Goal: Information Seeking & Learning: Learn about a topic

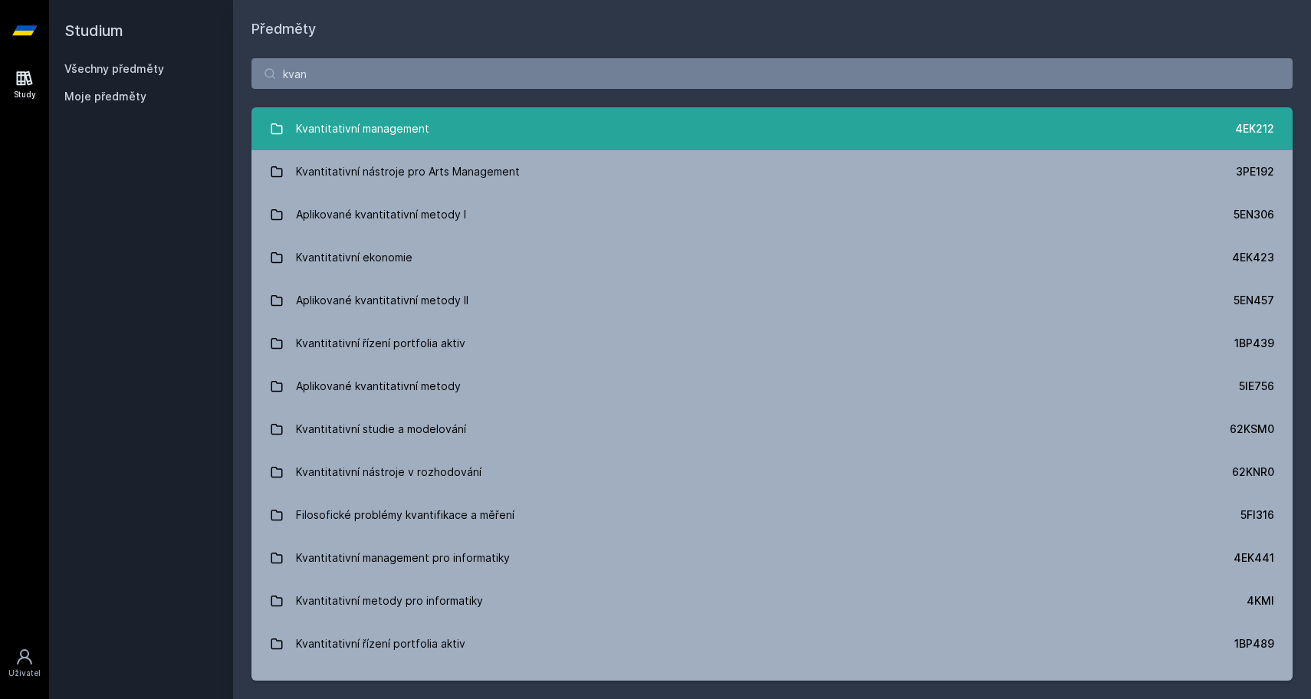
type input "kvan"
click at [311, 123] on div "Kvantitativní management" at bounding box center [362, 128] width 133 height 31
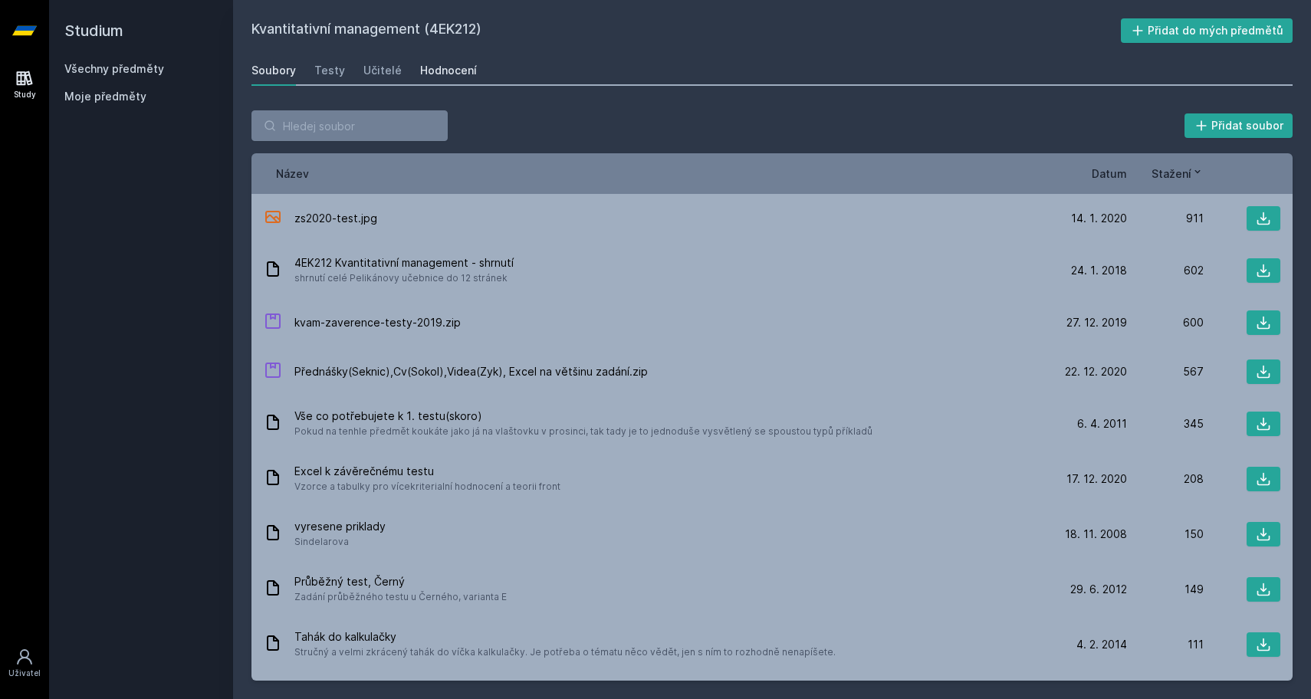
click at [447, 64] on div "Hodnocení" at bounding box center [448, 70] width 57 height 15
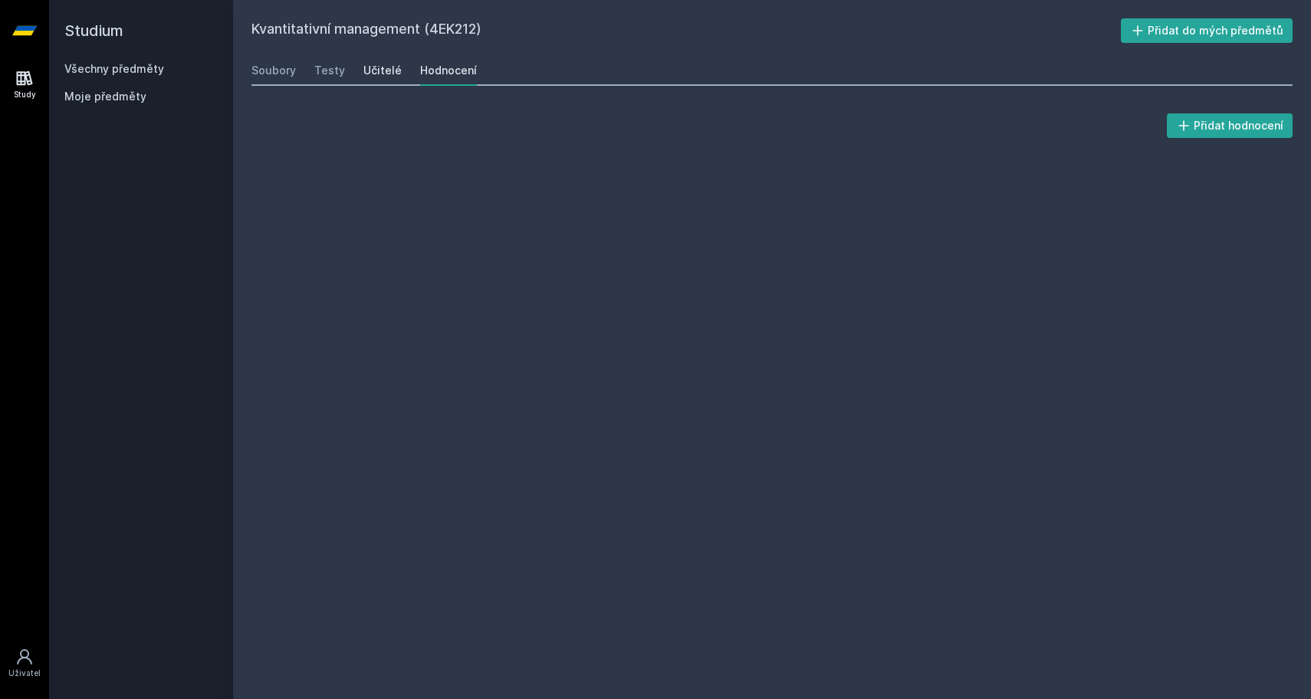
click at [370, 65] on div "Učitelé" at bounding box center [382, 70] width 38 height 15
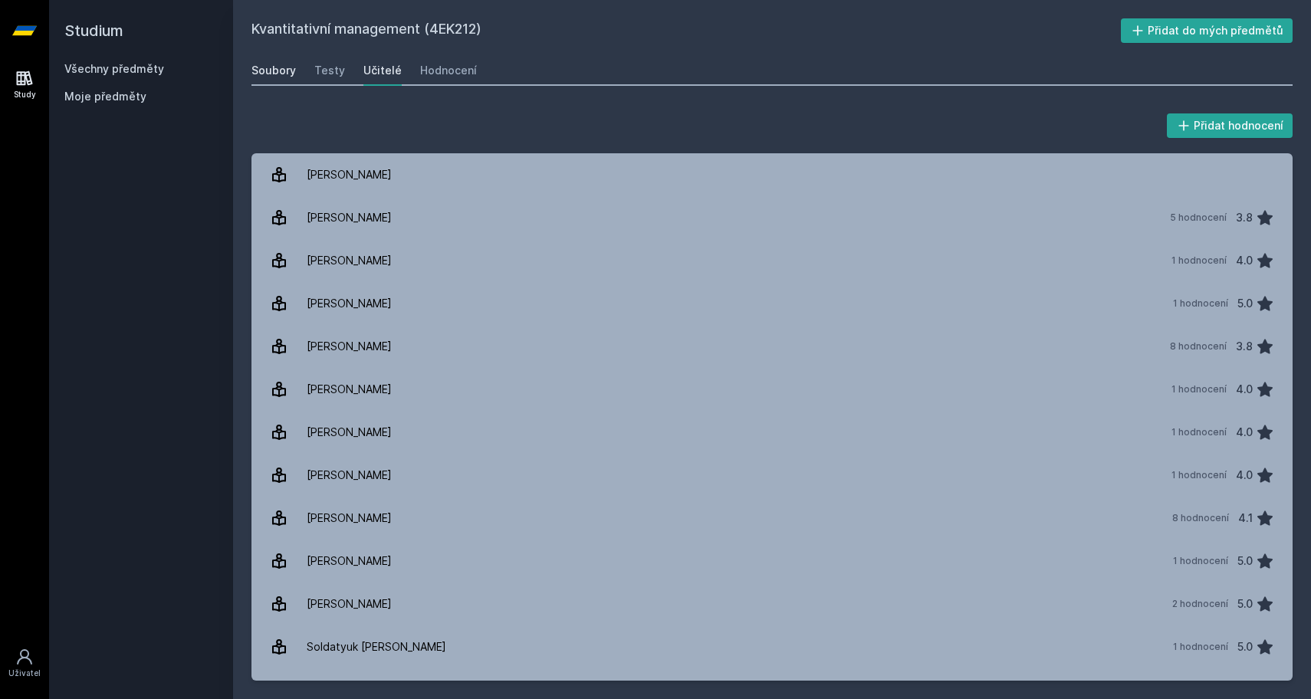
click at [261, 77] on div "Soubory" at bounding box center [273, 70] width 44 height 15
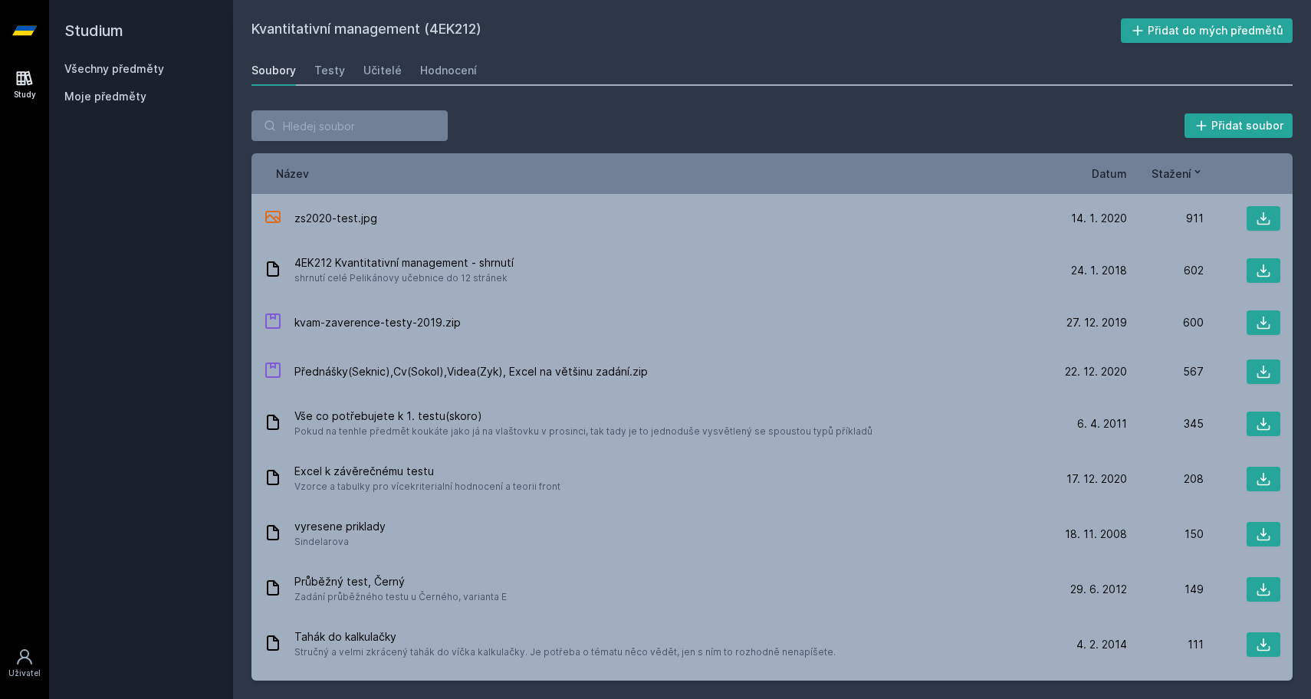
click at [106, 65] on link "Všechny předměty" at bounding box center [114, 68] width 100 height 13
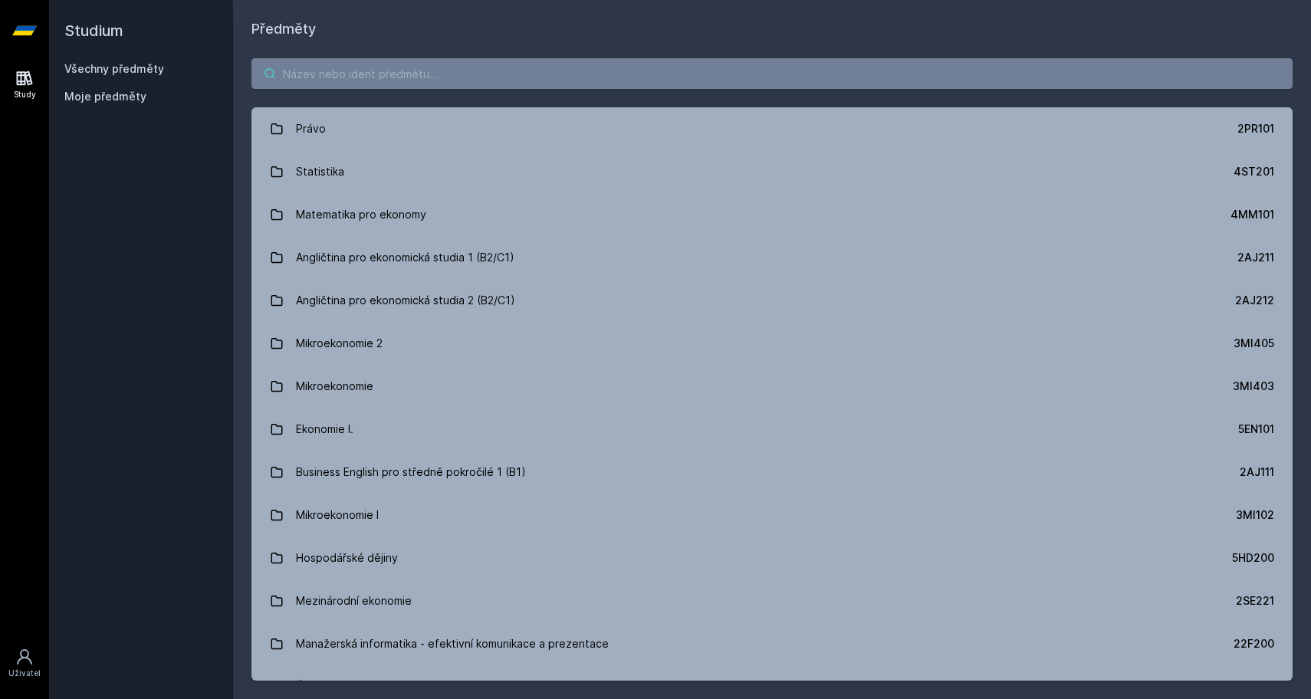
click at [374, 79] on input "search" at bounding box center [771, 73] width 1041 height 31
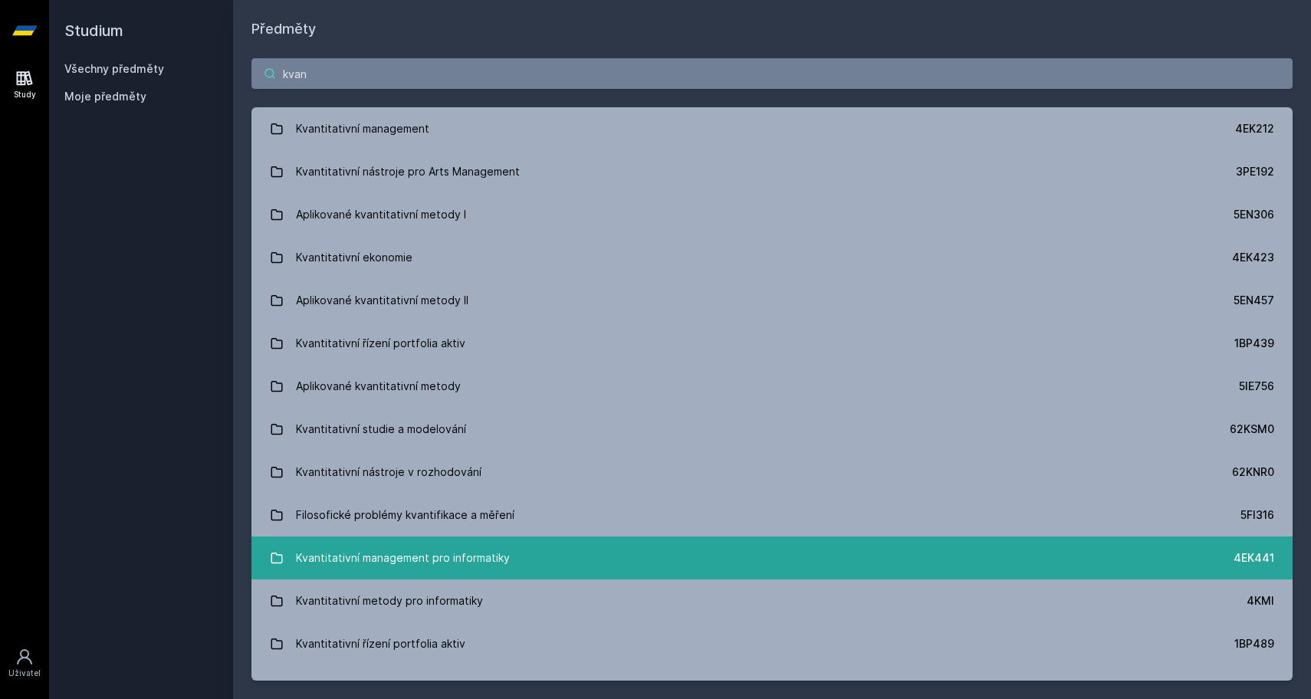
type input "kvan"
click at [299, 554] on div "Kvantitativní management pro informatiky" at bounding box center [403, 558] width 214 height 31
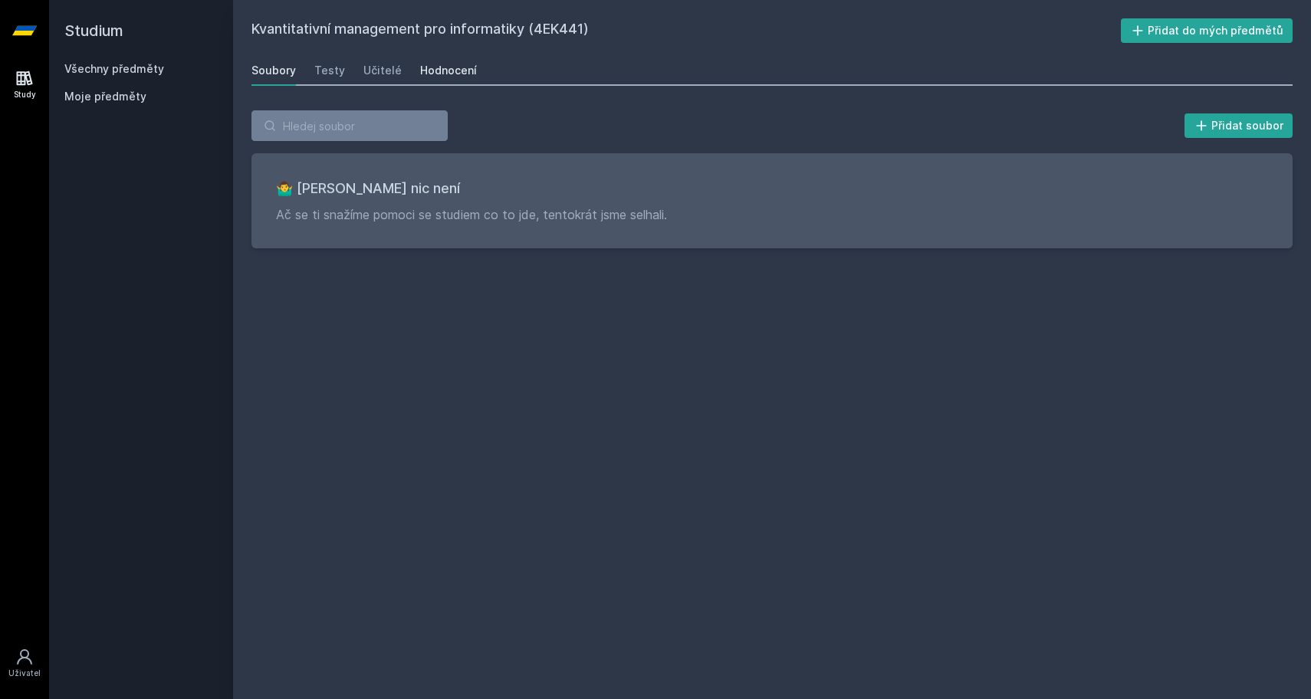
click at [446, 77] on div "Hodnocení" at bounding box center [448, 70] width 57 height 15
click at [386, 80] on link "Učitelé" at bounding box center [382, 70] width 38 height 31
click at [333, 77] on div "Testy" at bounding box center [329, 70] width 31 height 15
click at [284, 77] on div "Soubory" at bounding box center [273, 70] width 44 height 15
click at [86, 34] on h2 "Studium" at bounding box center [140, 30] width 153 height 61
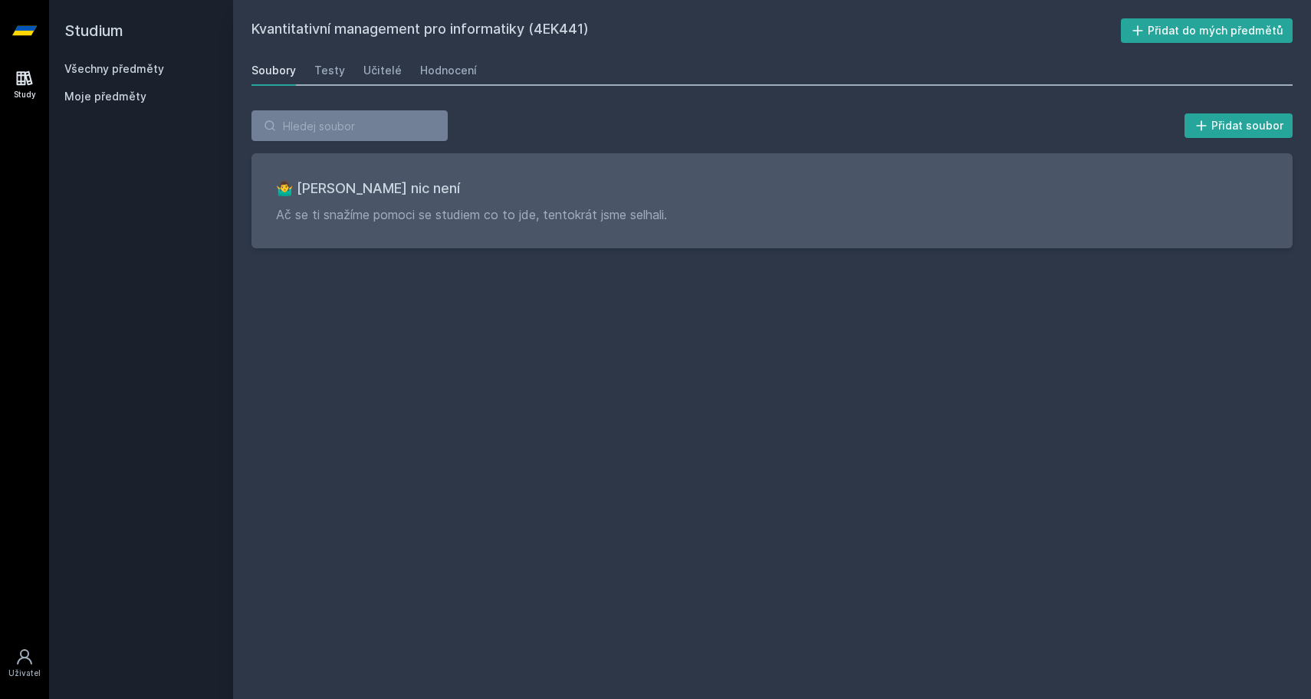
click at [124, 61] on div "Všechny předměty" at bounding box center [140, 68] width 153 height 15
click at [130, 69] on link "Všechny předměty" at bounding box center [114, 68] width 100 height 13
